Goal: Information Seeking & Learning: Understand process/instructions

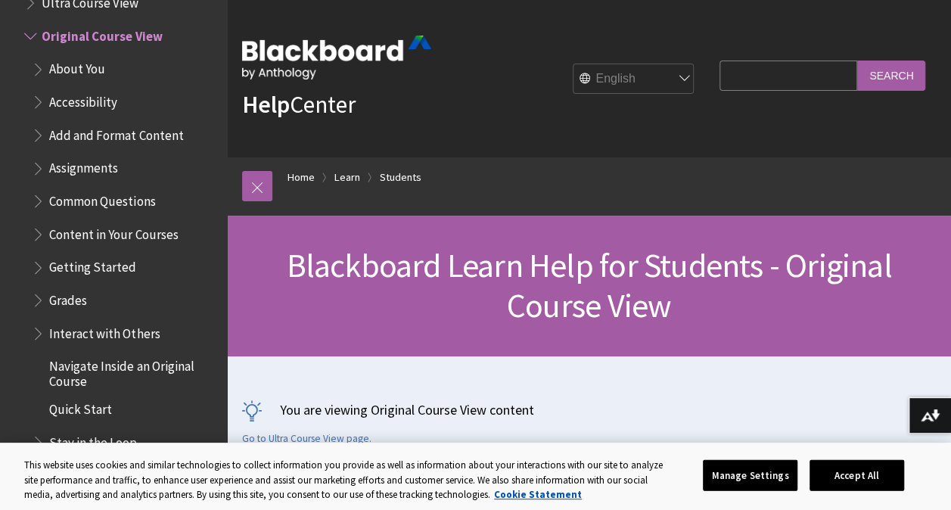
click at [74, 163] on span "Assignments" at bounding box center [83, 166] width 69 height 20
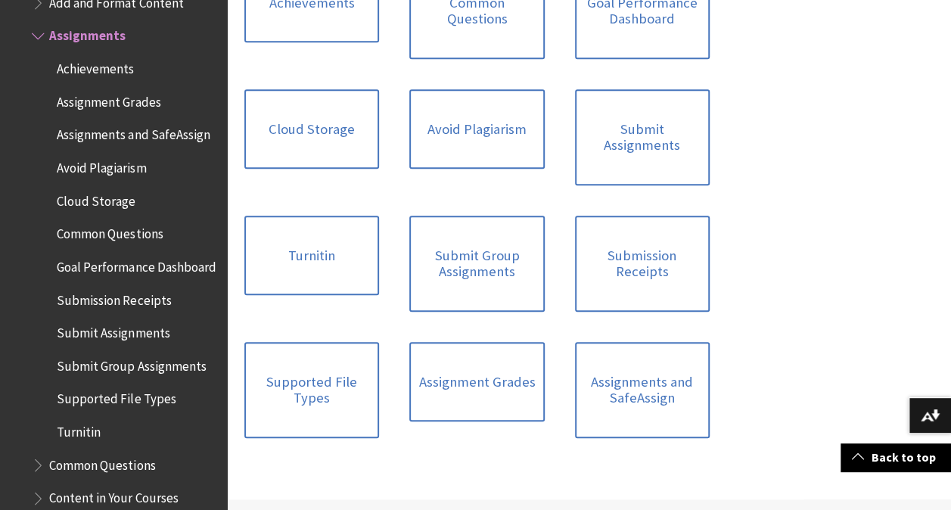
scroll to position [748, 0]
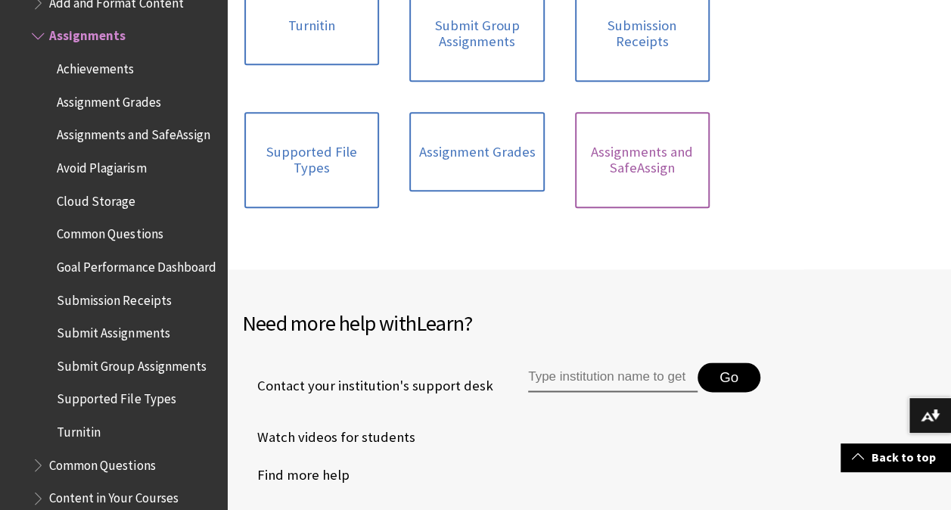
click at [599, 187] on link "Assignments and SafeAssign" at bounding box center [642, 160] width 135 height 96
